Goal: Navigation & Orientation: Understand site structure

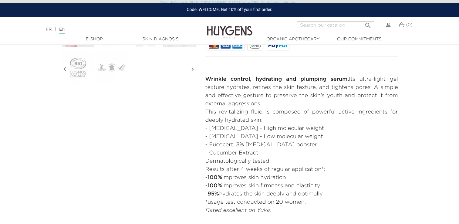
scroll to position [243, 0]
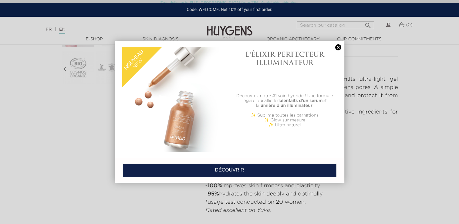
click at [336, 47] on link at bounding box center [338, 47] width 9 height 6
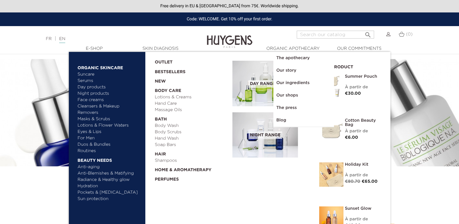
click at [87, 167] on link "Anti-aging" at bounding box center [109, 167] width 63 height 6
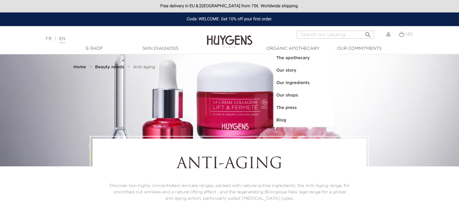
click at [288, 70] on link "Our story" at bounding box center [304, 70] width 61 height 12
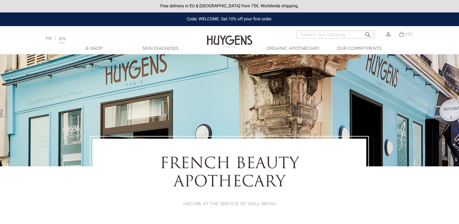
select select "FR"
click at [163, 49] on link "Skin Diagnosis" at bounding box center [160, 49] width 61 height 6
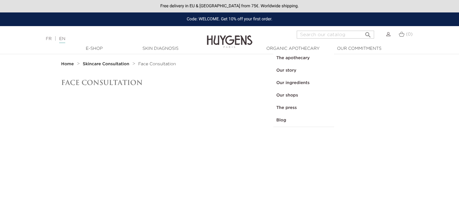
click at [285, 70] on link "Our story" at bounding box center [304, 70] width 61 height 12
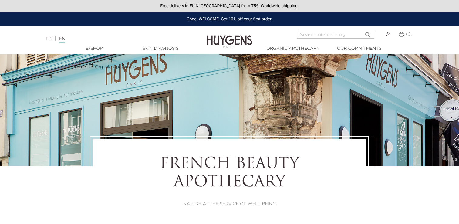
select select "FR"
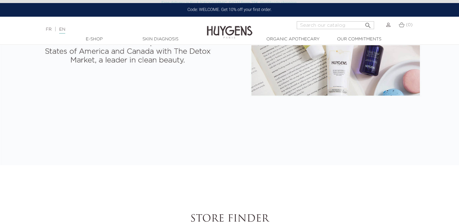
scroll to position [1184, 0]
